Goal: Task Accomplishment & Management: Manage account settings

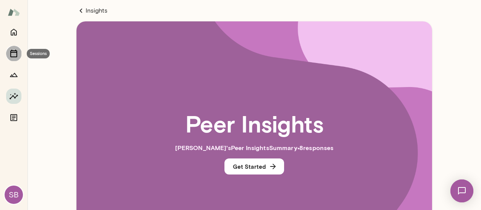
click at [15, 50] on icon "Sessions" at bounding box center [13, 54] width 7 height 8
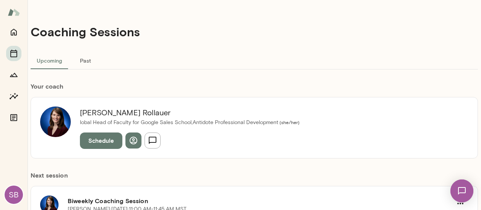
click at [85, 56] on button "Past" at bounding box center [85, 60] width 34 height 18
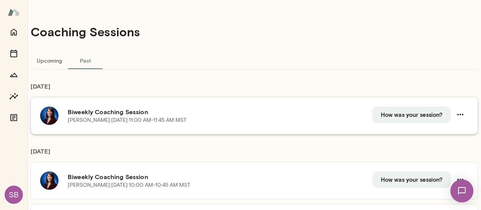
click at [234, 117] on div "[PERSON_NAME][DATE] · 11:00 AM-11:45 AM MST" at bounding box center [220, 121] width 305 height 8
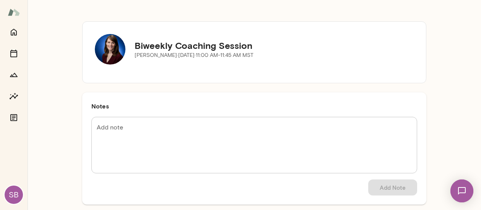
scroll to position [31, 0]
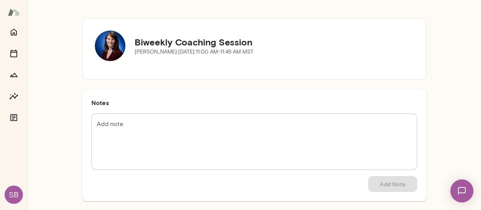
click at [189, 119] on div "* Add note" at bounding box center [254, 142] width 326 height 57
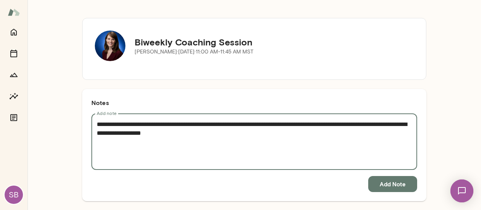
type textarea "**********"
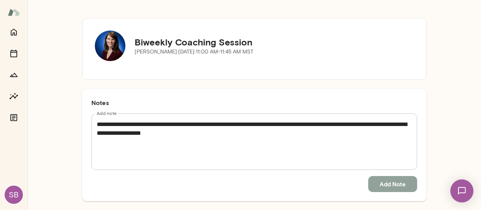
click at [386, 184] on button "Add Note" at bounding box center [392, 184] width 49 height 16
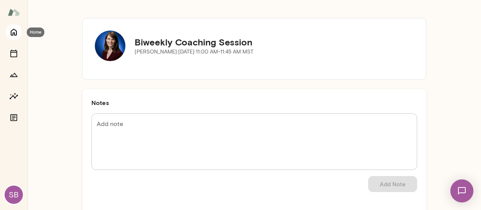
click at [17, 37] on button "Home" at bounding box center [13, 31] width 15 height 15
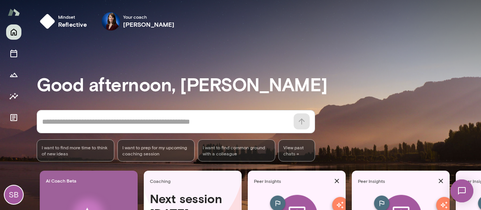
drag, startPoint x: 480, startPoint y: 54, endPoint x: 480, endPoint y: 79, distance: 25.6
click at [480, 79] on div at bounding box center [240, 70] width 481 height 140
click at [241, 151] on span "I want to find common ground with a colleague" at bounding box center [237, 151] width 68 height 12
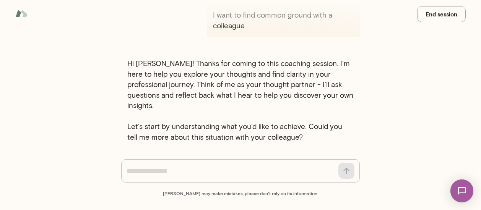
scroll to position [41, 0]
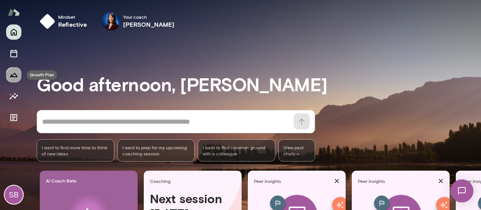
click at [14, 76] on icon "Growth Plan" at bounding box center [13, 74] width 9 height 9
